Goal: Use online tool/utility: Use online tool/utility

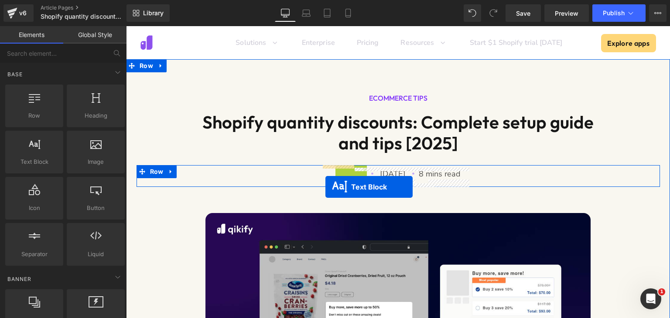
drag, startPoint x: 316, startPoint y: 174, endPoint x: 325, endPoint y: 187, distance: 15.9
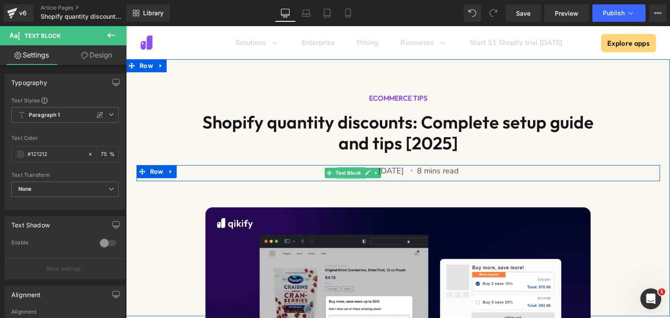
click at [388, 192] on div "ECOMMERCE TIPS Heading Shopify quantity discounts: Complete setup guide and tip…" at bounding box center [398, 139] width 544 height 135
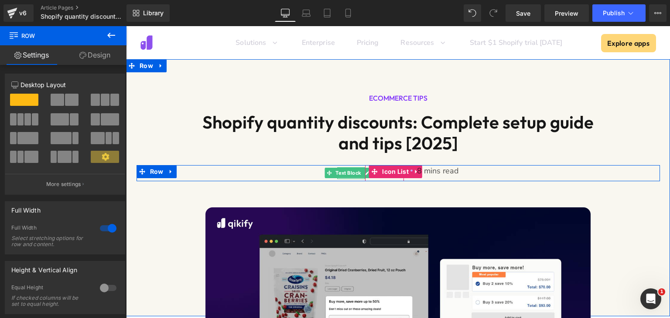
click at [404, 178] on div "Icon [DATE] Text Block" at bounding box center [384, 173] width 39 height 16
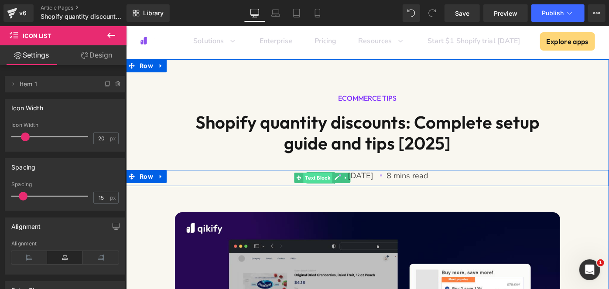
click at [303, 178] on span "Text Block" at bounding box center [317, 177] width 29 height 10
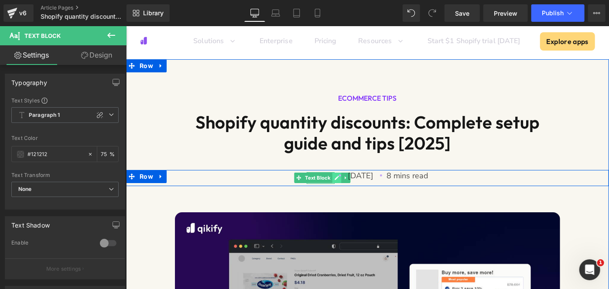
click at [335, 179] on icon at bounding box center [337, 178] width 4 height 4
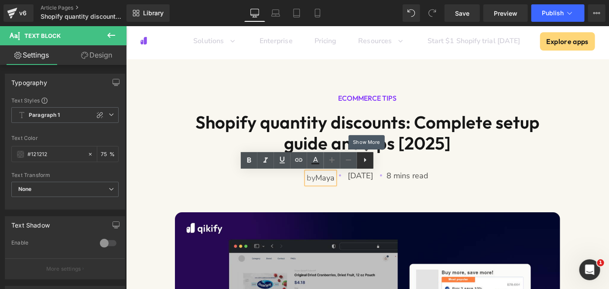
click at [370, 162] on icon at bounding box center [365, 160] width 10 height 10
click at [364, 163] on icon at bounding box center [365, 160] width 10 height 10
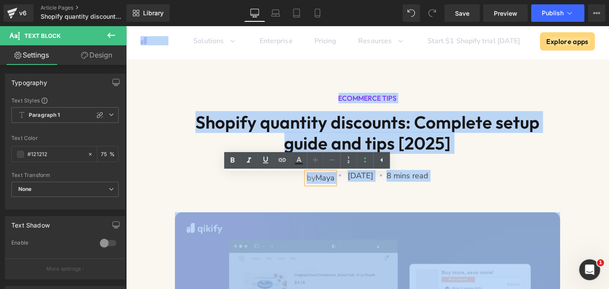
click at [329, 194] on div "ECOMMERCE TIPS Heading Shopify quantity discounts: Complete setup guide and tip…" at bounding box center [367, 142] width 483 height 140
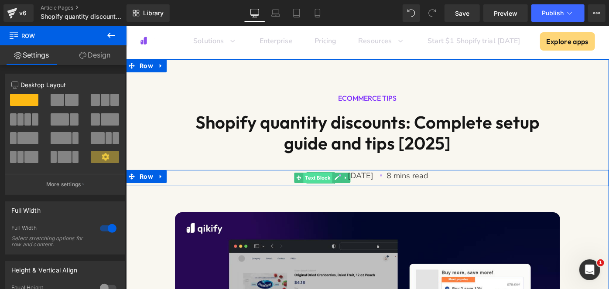
click at [303, 181] on span "Text Block" at bounding box center [317, 177] width 29 height 10
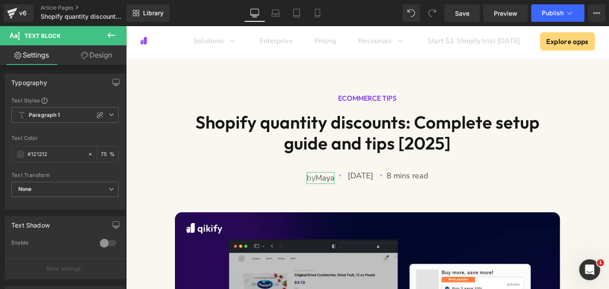
click at [95, 55] on link "Design" at bounding box center [96, 55] width 63 height 20
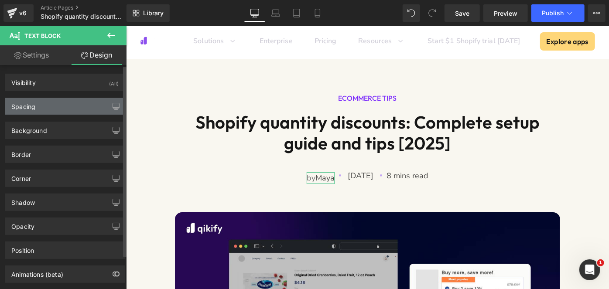
click at [80, 109] on div "Spacing" at bounding box center [65, 106] width 120 height 17
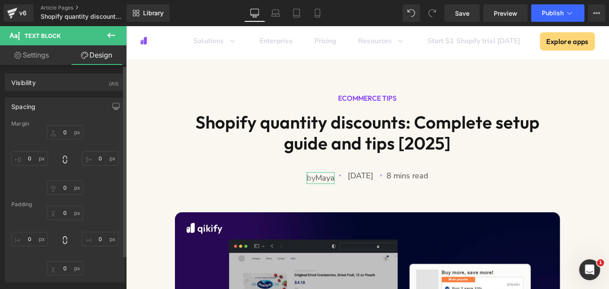
click at [91, 105] on div "Spacing" at bounding box center [65, 106] width 120 height 17
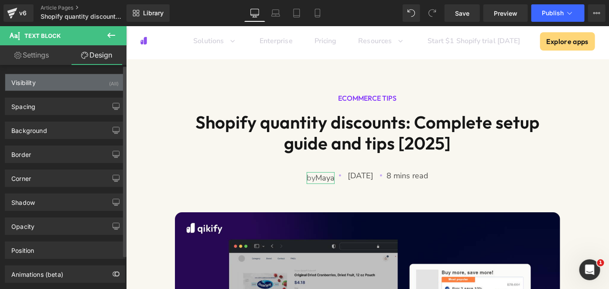
click at [91, 82] on div "Visibility (All)" at bounding box center [65, 82] width 120 height 17
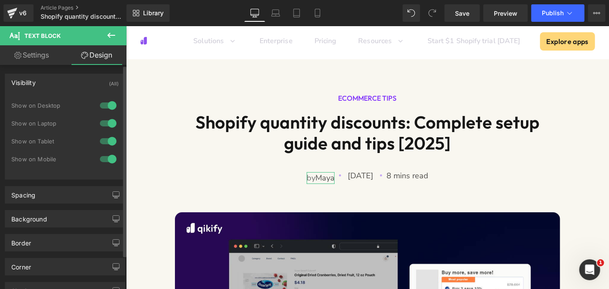
click at [91, 82] on div "Visibility (All)" at bounding box center [65, 82] width 120 height 17
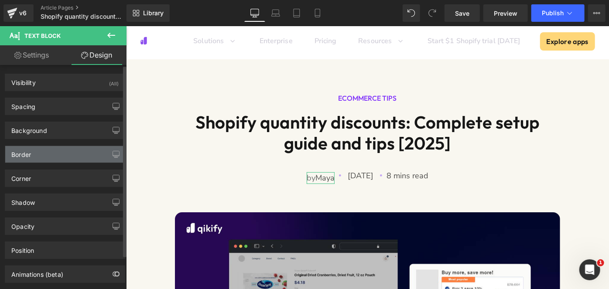
click at [72, 155] on div "Border" at bounding box center [65, 154] width 120 height 17
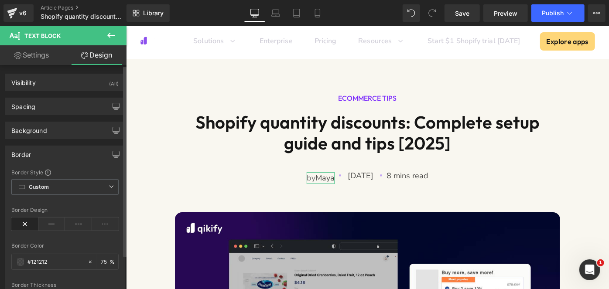
click at [72, 155] on div "Border" at bounding box center [65, 154] width 120 height 17
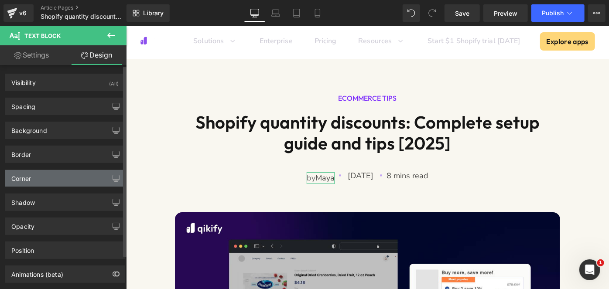
click at [66, 176] on div "Corner" at bounding box center [65, 178] width 120 height 17
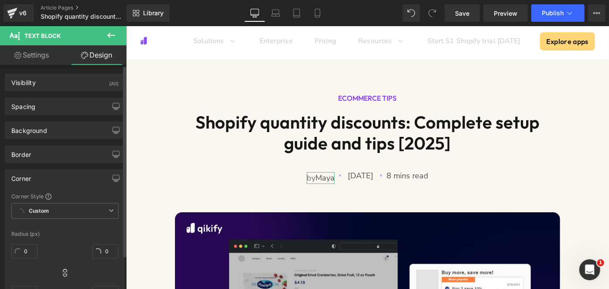
click at [66, 176] on div "Corner" at bounding box center [65, 178] width 120 height 17
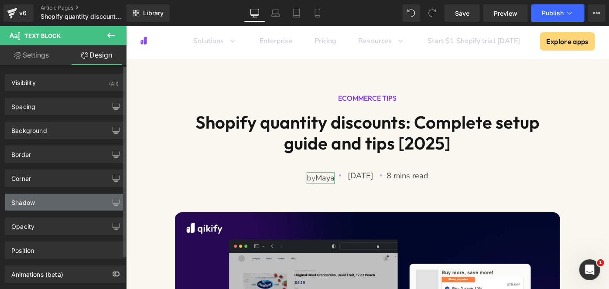
click at [61, 199] on div "Shadow" at bounding box center [65, 202] width 120 height 17
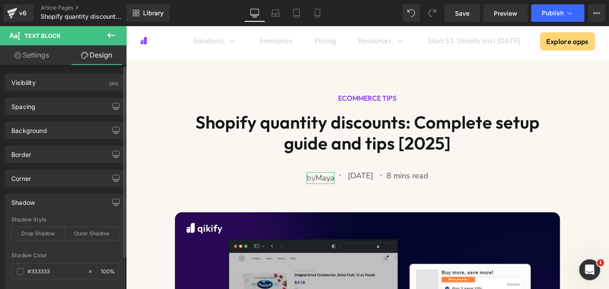
click at [61, 199] on div "Shadow" at bounding box center [65, 202] width 120 height 17
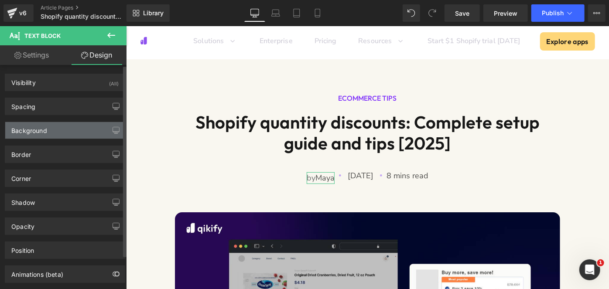
click at [65, 125] on div "Background" at bounding box center [65, 130] width 120 height 17
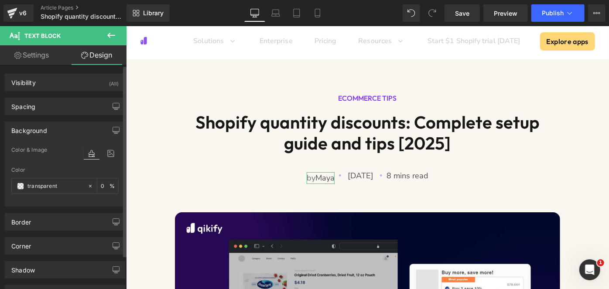
click at [65, 127] on div "Background" at bounding box center [65, 130] width 120 height 17
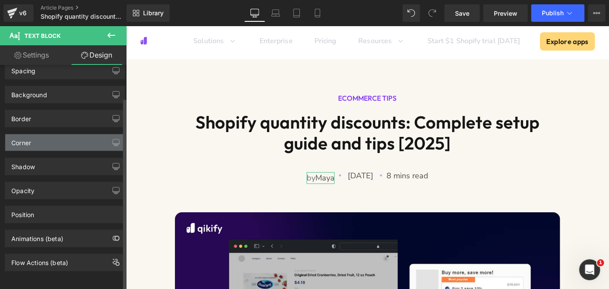
scroll to position [39, 0]
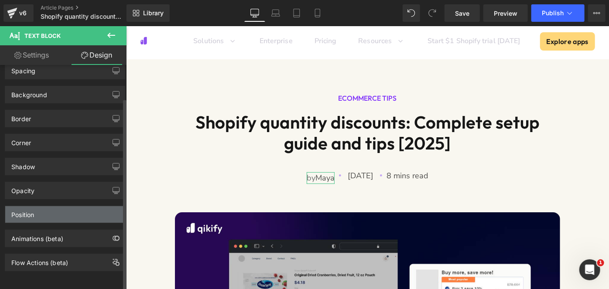
click at [59, 212] on div "Position" at bounding box center [65, 214] width 120 height 17
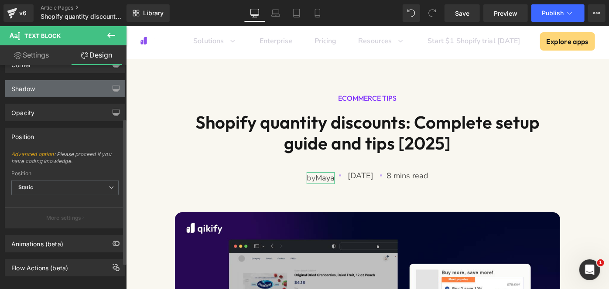
scroll to position [0, 0]
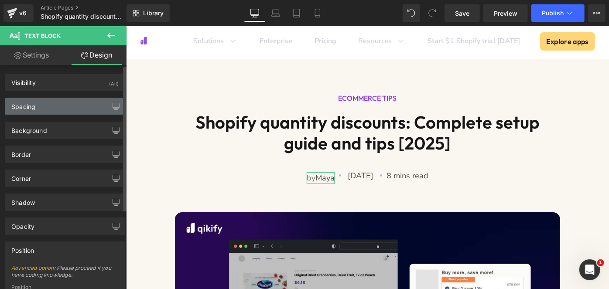
click at [75, 106] on div "Spacing" at bounding box center [65, 106] width 120 height 17
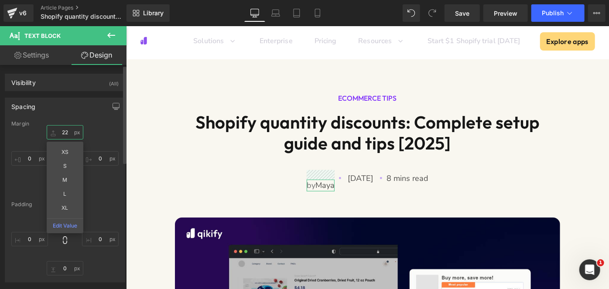
drag, startPoint x: 70, startPoint y: 130, endPoint x: 62, endPoint y: 132, distance: 8.5
click at [62, 132] on input "0" at bounding box center [65, 132] width 37 height 14
click at [64, 132] on input "0" at bounding box center [65, 132] width 37 height 14
click at [66, 132] on input "0" at bounding box center [65, 132] width 37 height 14
type input "2"
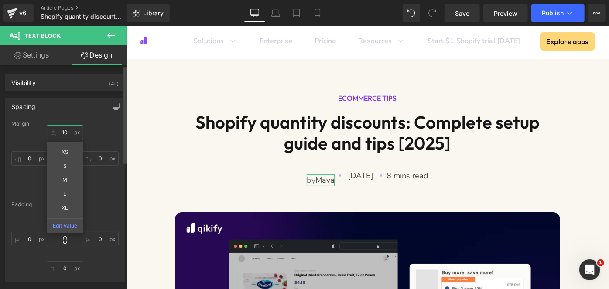
type input "1"
click at [66, 132] on input "text" at bounding box center [65, 132] width 37 height 14
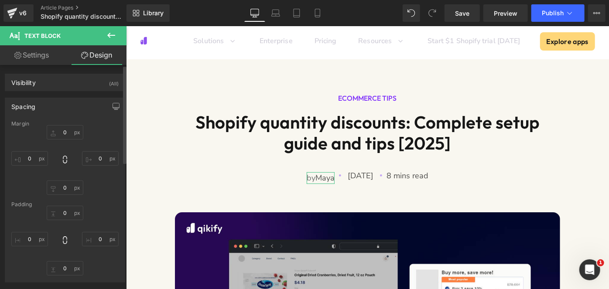
click at [12, 133] on div "0 0 0" at bounding box center [64, 160] width 107 height 70
click at [64, 159] on icon at bounding box center [65, 159] width 9 height 9
click at [64, 191] on input "0" at bounding box center [65, 188] width 37 height 14
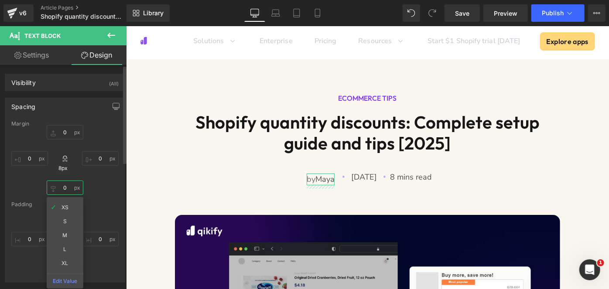
click at [64, 188] on input "0" at bounding box center [65, 188] width 37 height 14
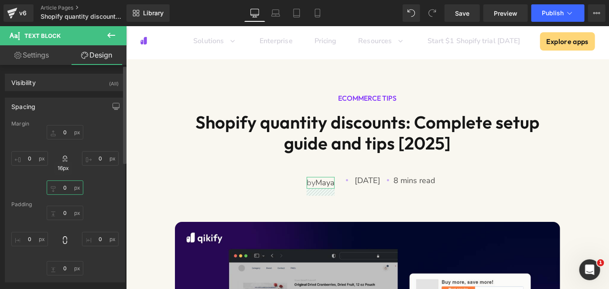
click at [67, 188] on input "0" at bounding box center [65, 188] width 37 height 14
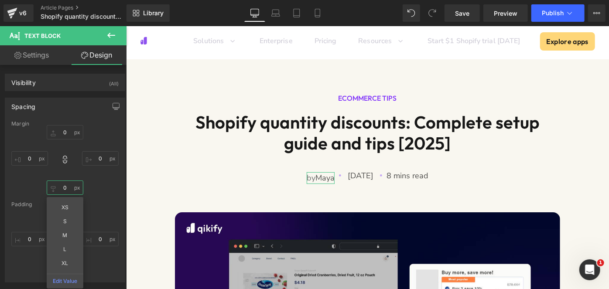
type input "0"
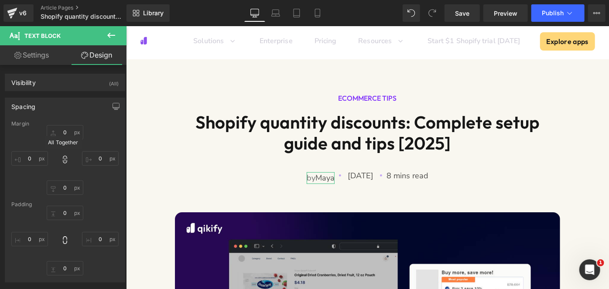
click at [63, 161] on icon at bounding box center [65, 160] width 4 height 8
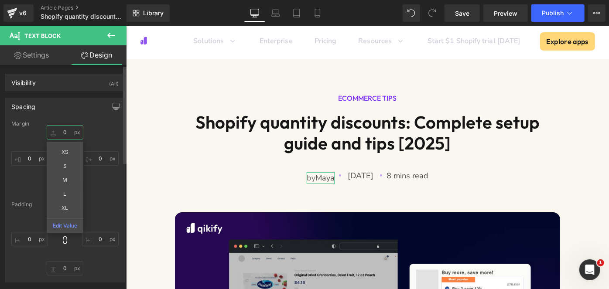
click at [67, 132] on input "text" at bounding box center [65, 132] width 37 height 14
type input "1"
type input "-10"
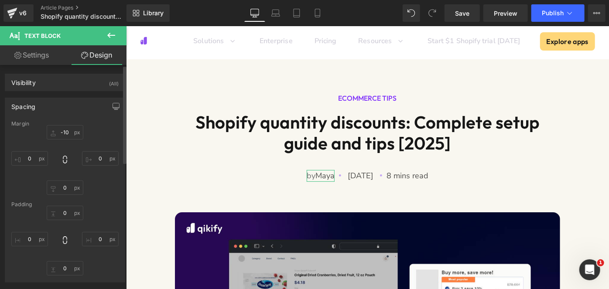
click at [29, 139] on div "-10 0 0 0" at bounding box center [64, 160] width 107 height 70
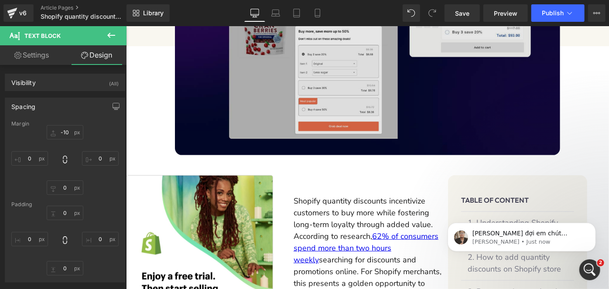
scroll to position [396, 0]
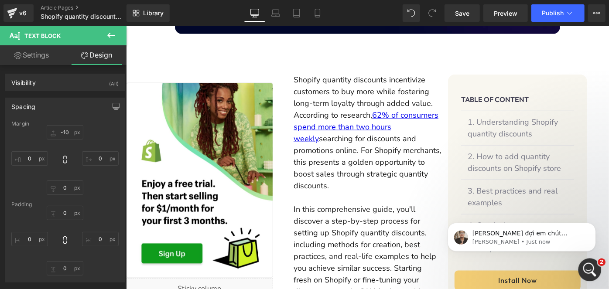
click at [591, 268] on icon "Open Intercom Messenger" at bounding box center [588, 269] width 14 height 14
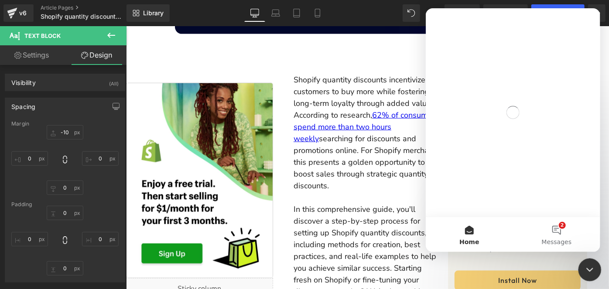
scroll to position [0, 0]
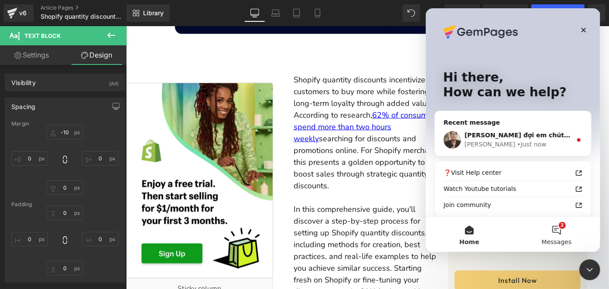
click at [554, 239] on span "Messages" at bounding box center [556, 242] width 30 height 6
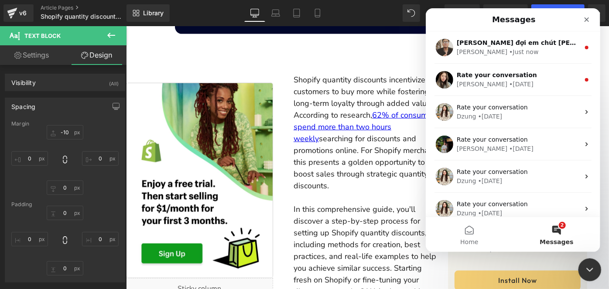
click at [586, 269] on icon "Close Intercom Messenger" at bounding box center [588, 268] width 10 height 10
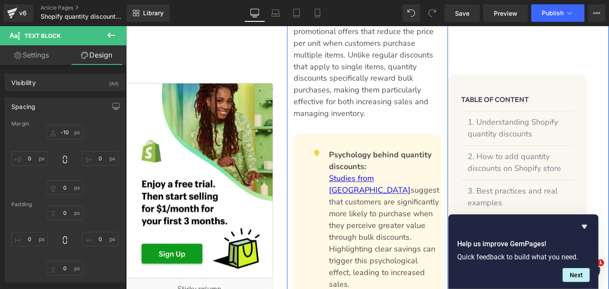
scroll to position [912, 0]
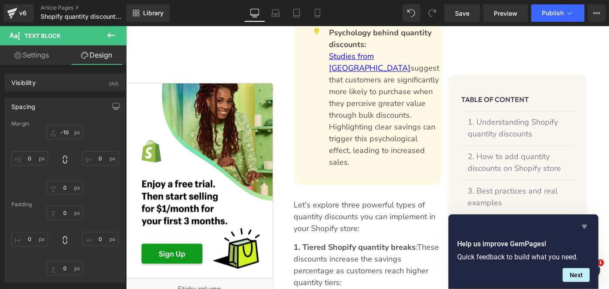
click at [586, 225] on icon "Hide survey" at bounding box center [584, 227] width 5 height 4
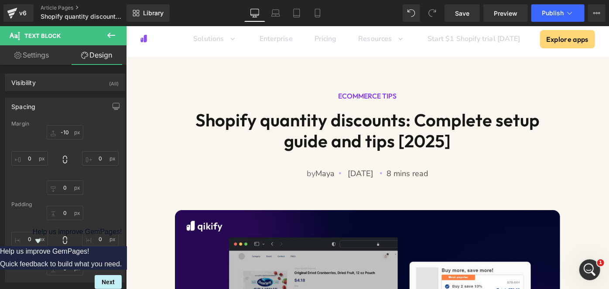
scroll to position [0, 0]
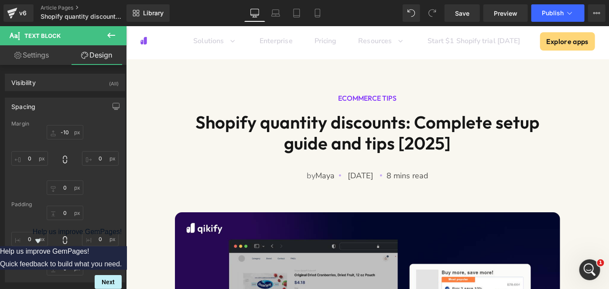
click at [116, 37] on button at bounding box center [111, 35] width 31 height 19
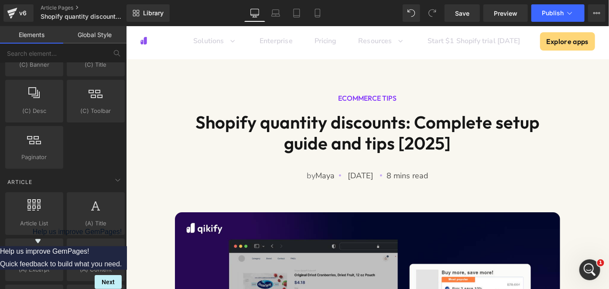
scroll to position [1687, 0]
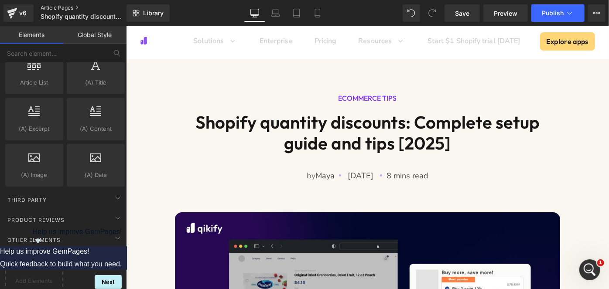
drag, startPoint x: 244, startPoint y: 16, endPoint x: 79, endPoint y: 9, distance: 165.5
click at [79, 9] on link "Article Pages" at bounding box center [91, 7] width 100 height 7
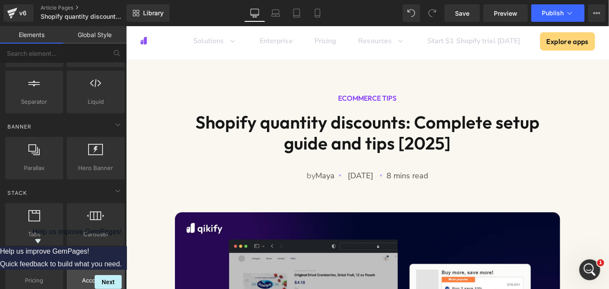
scroll to position [0, 0]
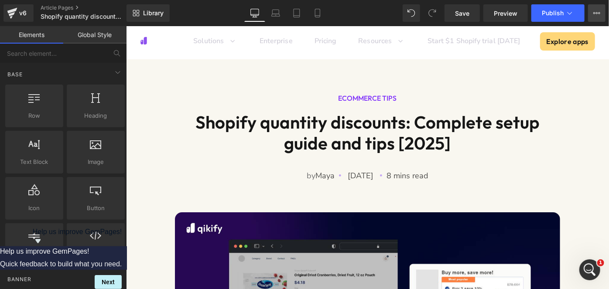
click at [597, 12] on icon at bounding box center [597, 13] width 2 height 2
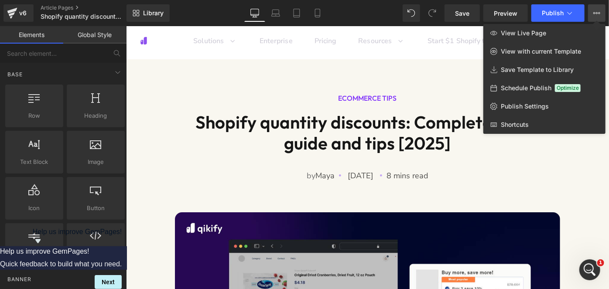
click at [597, 12] on icon at bounding box center [597, 13] width 2 height 2
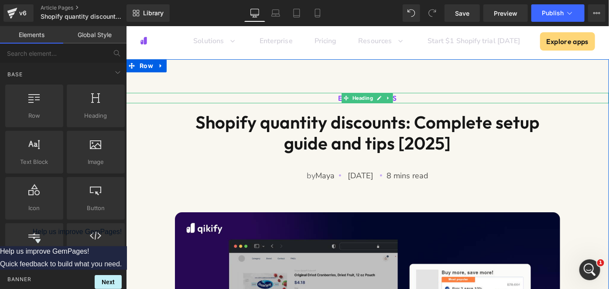
click at [405, 96] on h4 "ECOMMERCE TIPS" at bounding box center [367, 97] width 483 height 10
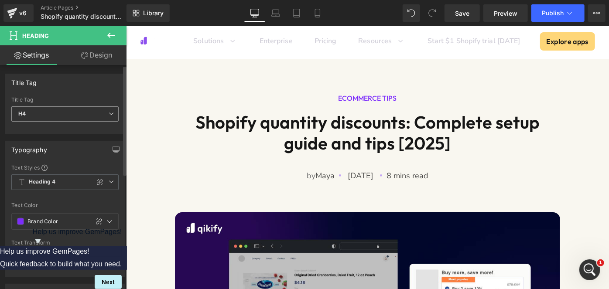
click at [109, 114] on icon at bounding box center [111, 113] width 5 height 5
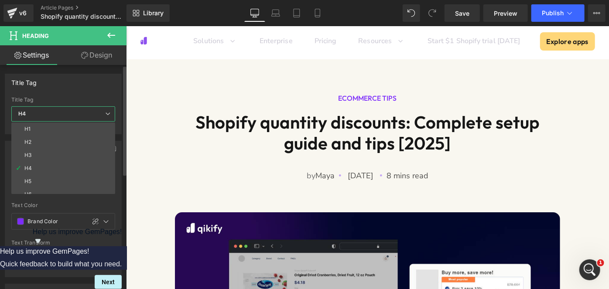
click at [75, 112] on span "H4" at bounding box center [63, 113] width 104 height 15
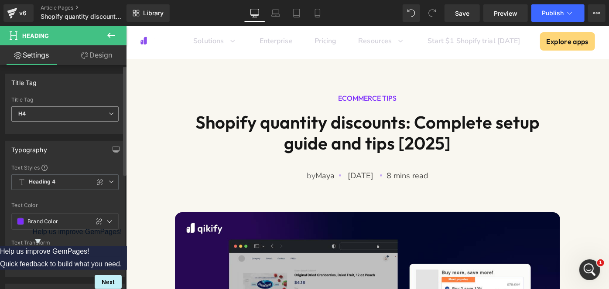
click at [51, 118] on span "H4" at bounding box center [64, 113] width 107 height 15
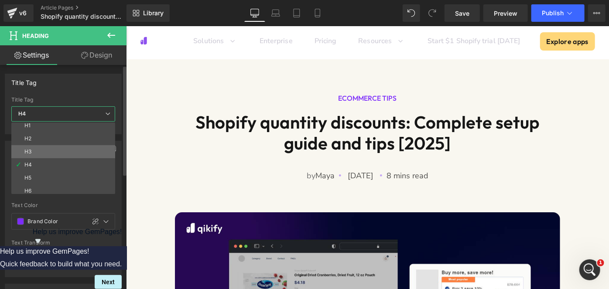
scroll to position [7, 0]
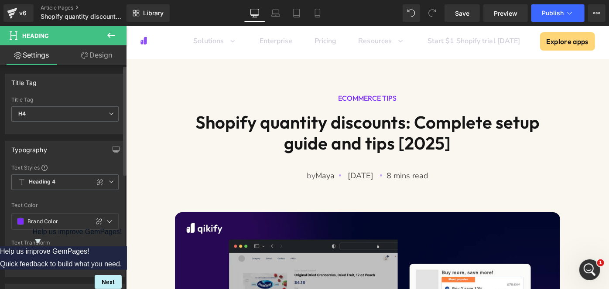
click at [56, 204] on div "Text Color" at bounding box center [64, 205] width 107 height 6
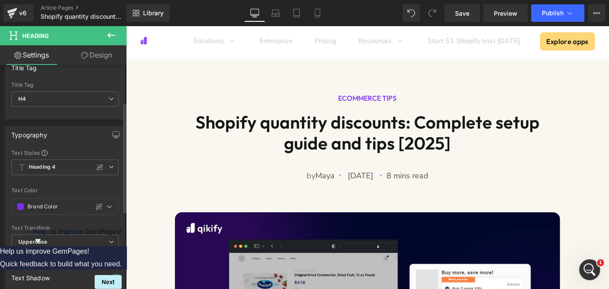
scroll to position [0, 0]
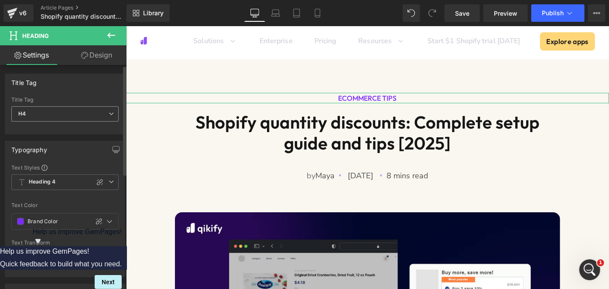
click at [87, 114] on span "H4" at bounding box center [64, 113] width 107 height 15
click at [103, 96] on div "Title Tag H1 H2 H3 H4 H5 H6 Title Tag H4 H1 H2 H3 H4 H5 H6" at bounding box center [65, 104] width 120 height 61
click at [109, 181] on icon at bounding box center [111, 181] width 5 height 5
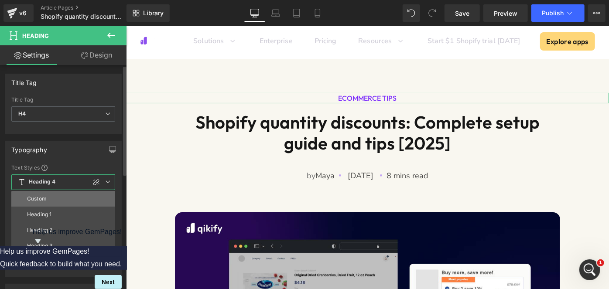
click at [74, 202] on li "Custom" at bounding box center [65, 199] width 108 height 16
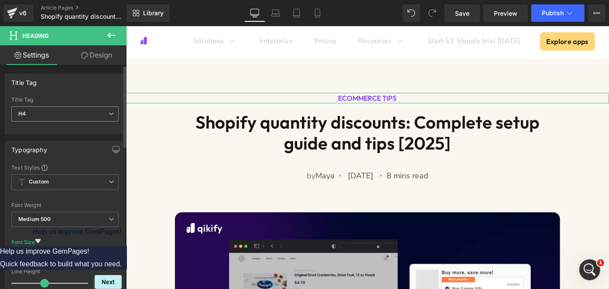
click at [104, 108] on span "H4" at bounding box center [64, 113] width 107 height 15
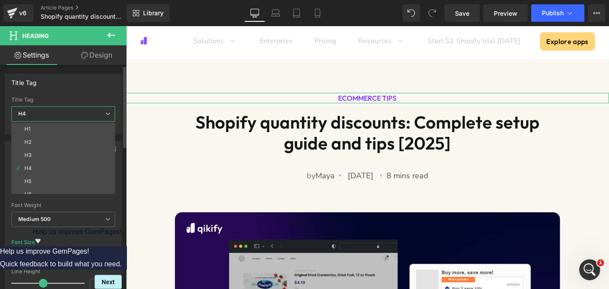
click at [108, 84] on div "Title Tag" at bounding box center [63, 82] width 116 height 17
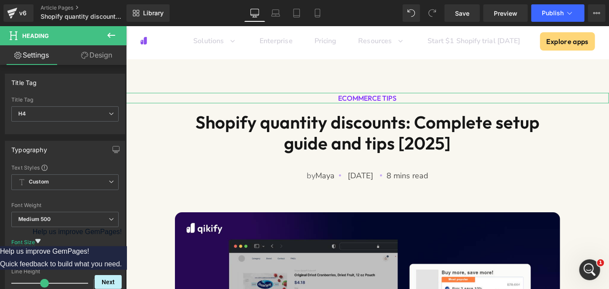
click at [95, 59] on link "Design" at bounding box center [96, 55] width 63 height 20
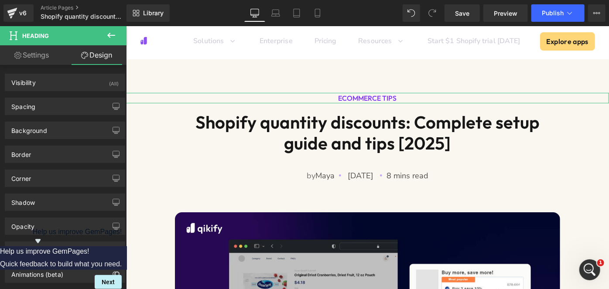
click at [37, 55] on link "Settings" at bounding box center [31, 55] width 63 height 20
